Goal: Information Seeking & Learning: Compare options

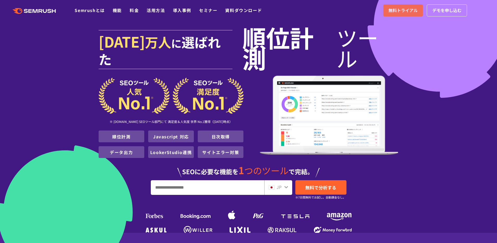
click at [399, 10] on span "無料トライアル" at bounding box center [403, 10] width 29 height 7
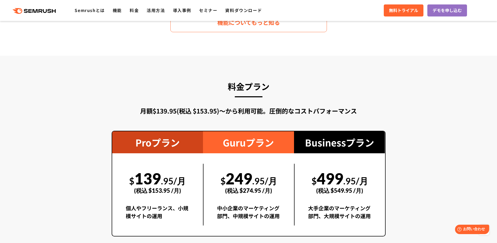
scroll to position [888, 0]
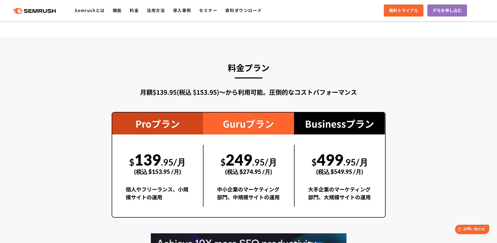
drag, startPoint x: 152, startPoint y: 91, endPoint x: 305, endPoint y: 91, distance: 153.0
click at [305, 91] on div "月額$139.95(税込 $153.95)〜から利用可能。圧倒的なコストパフォーマンス" at bounding box center [249, 91] width 274 height 9
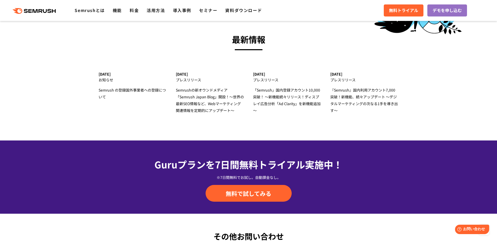
scroll to position [1697, 0]
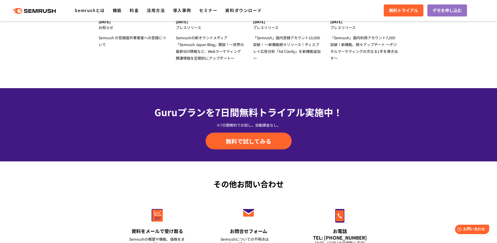
drag, startPoint x: 155, startPoint y: 113, endPoint x: 347, endPoint y: 112, distance: 192.2
click at [347, 112] on div "Guruプランを7日間 無料トライアル実施中！" at bounding box center [249, 112] width 274 height 14
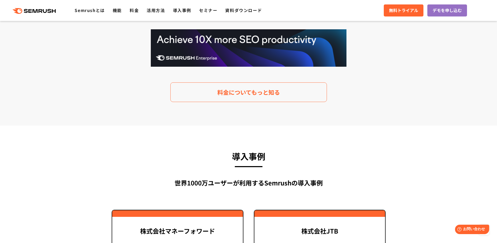
scroll to position [0, 0]
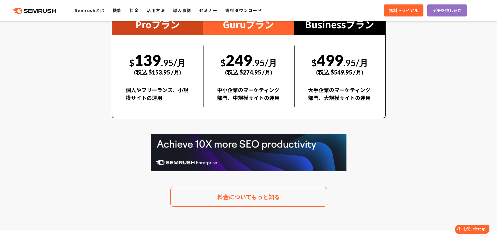
click at [63, 132] on section "料金プラン 月額$139.95(税込 $153.95)〜から利用可能。圧倒的なコストパフォーマンス Proプラン $ 139 .95/月 (税込 $153.9…" at bounding box center [248, 84] width 497 height 292
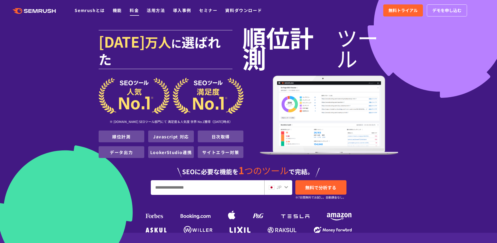
click at [138, 12] on link "料金" at bounding box center [134, 10] width 9 height 6
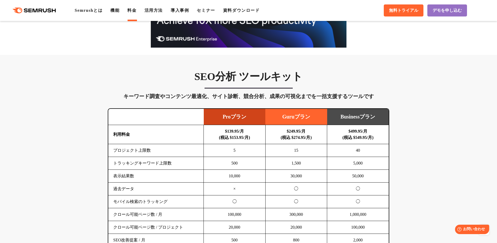
drag, startPoint x: 121, startPoint y: 153, endPoint x: 130, endPoint y: 148, distance: 10.5
click at [131, 147] on td "プロジェクト上限数" at bounding box center [156, 150] width 96 height 13
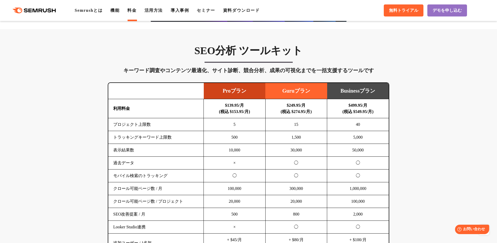
click at [137, 175] on td "モバイル検索のトラッキング" at bounding box center [156, 175] width 96 height 13
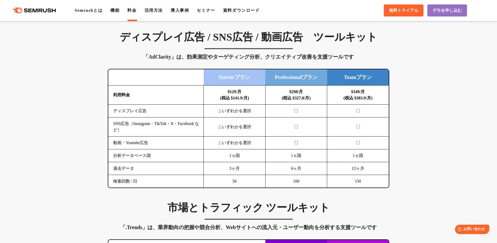
scroll to position [1055, 0]
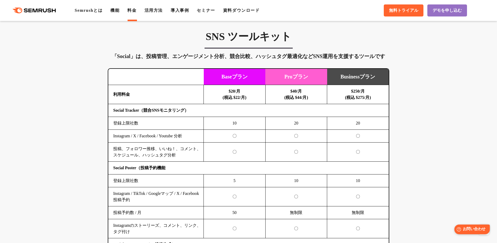
click at [469, 228] on span "お問い合わせ" at bounding box center [474, 228] width 23 height 5
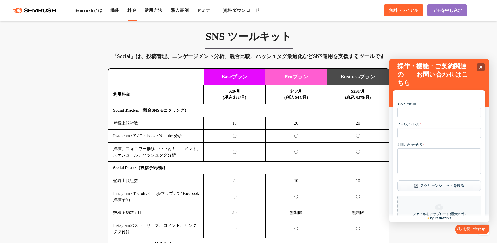
scroll to position [0, 0]
click at [481, 66] on icon "Close" at bounding box center [481, 67] width 4 height 4
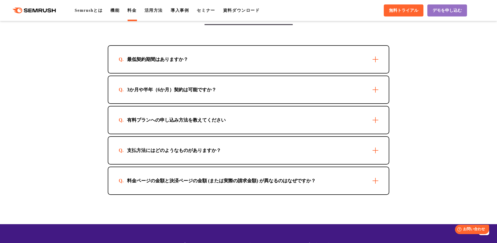
scroll to position [1493, 0]
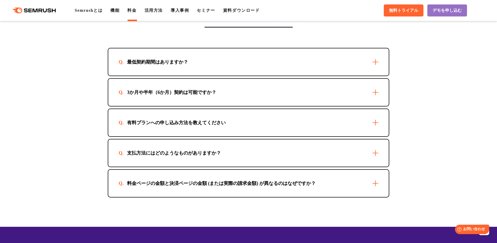
click at [79, 132] on section "ご契約についてよくあるご質問 最低契約期間はありますか？ 最短1か月からご利用いただけます。 3か月や半年（6か月）契約は可能ですか？ 可能です。お申込方法に…" at bounding box center [248, 99] width 497 height 253
click at [79, 131] on section "ご契約についてよくあるご質問 最低契約期間はありますか？ 最短1か月からご利用いただけます。 3か月や半年（6か月）契約は可能ですか？ 可能です。お申込方法に…" at bounding box center [248, 99] width 497 height 253
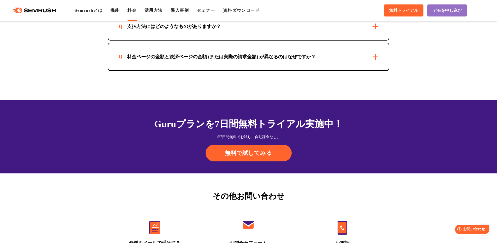
scroll to position [1699, 0]
